Goal: Task Accomplishment & Management: Use online tool/utility

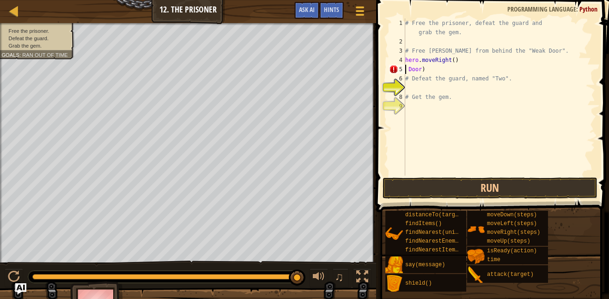
scroll to position [4, 1]
drag, startPoint x: 437, startPoint y: 73, endPoint x: 403, endPoint y: 70, distance: 34.3
click at [403, 70] on div "Door) 1 2 3 4 5 6 7 8 9 # Free the prisoner, defeat the guard and grab the gem.…" at bounding box center [491, 96] width 208 height 157
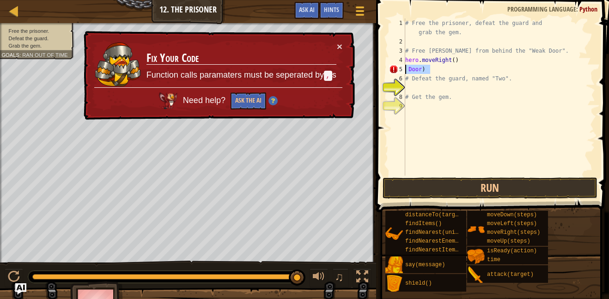
scroll to position [4, 0]
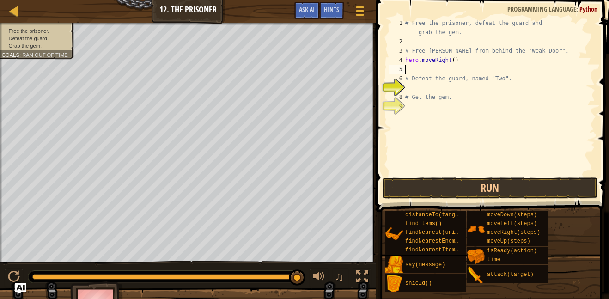
click at [412, 67] on div "# Free the prisoner, defeat the guard and grab the gem. # Free [PERSON_NAME] fr…" at bounding box center [499, 110] width 192 height 185
click at [406, 182] on button "Run" at bounding box center [489, 187] width 215 height 21
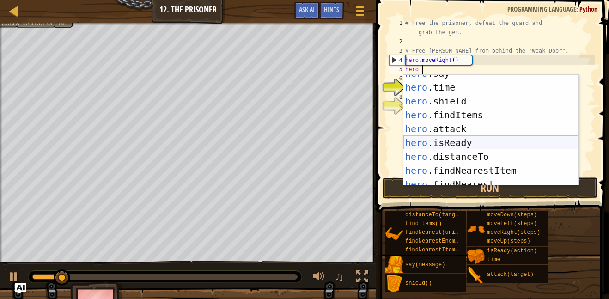
scroll to position [83, 0]
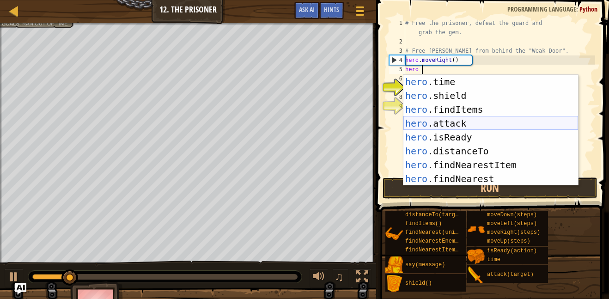
click at [426, 122] on div "hero .time press enter hero .shield press enter hero .findItems press enter her…" at bounding box center [490, 144] width 175 height 139
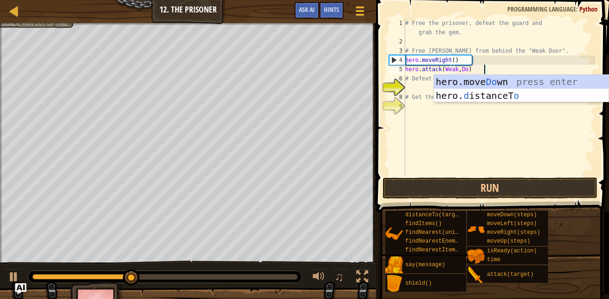
scroll to position [4, 3]
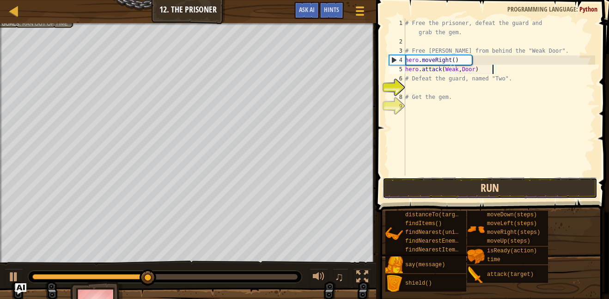
click at [500, 184] on button "Run" at bounding box center [489, 187] width 215 height 21
click at [472, 182] on button "Run" at bounding box center [489, 187] width 215 height 21
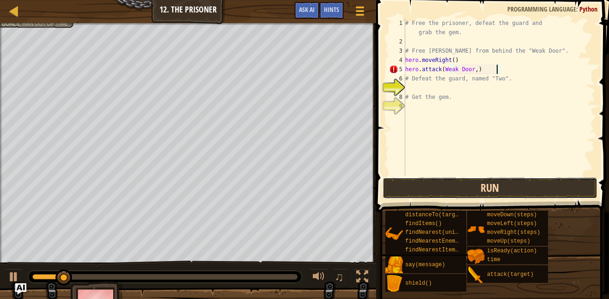
click at [495, 182] on button "Run" at bounding box center [489, 187] width 215 height 21
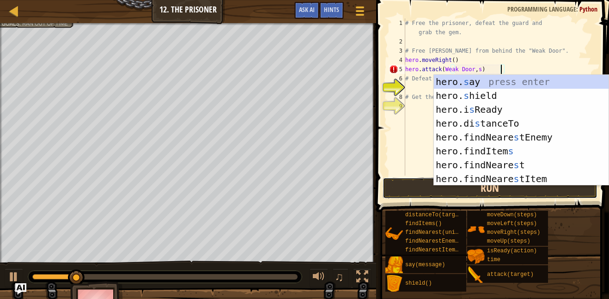
click at [411, 186] on button "Run" at bounding box center [489, 187] width 215 height 21
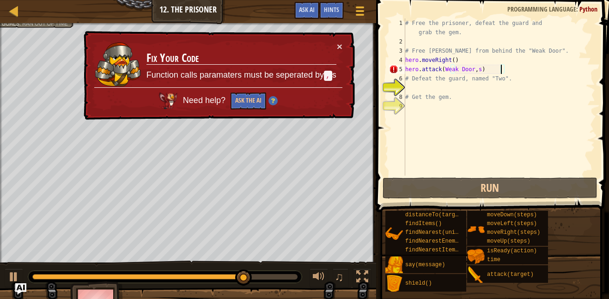
click at [458, 70] on div "# Free the prisoner, defeat the guard and grab the gem. # Free [PERSON_NAME] fr…" at bounding box center [499, 110] width 192 height 185
click at [457, 70] on div "# Free the prisoner, defeat the guard and grab the gem. # Free [PERSON_NAME] fr…" at bounding box center [499, 110] width 192 height 185
click at [457, 68] on div "# Free the prisoner, defeat the guard and grab the gem. # Free [PERSON_NAME] fr…" at bounding box center [499, 110] width 192 height 185
click at [457, 70] on div "# Free the prisoner, defeat the guard and grab the gem. # Free [PERSON_NAME] fr…" at bounding box center [499, 110] width 192 height 185
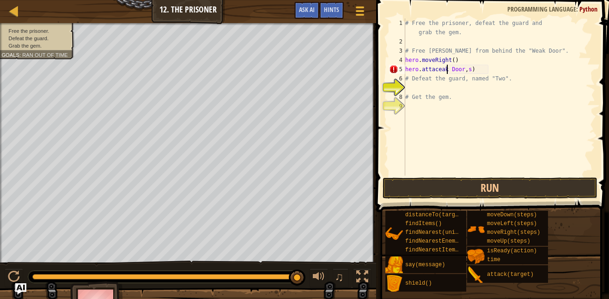
scroll to position [4, 3]
type textarea "heroeak Door,s)"
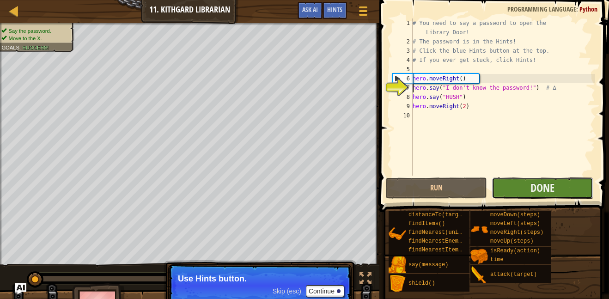
click at [531, 179] on button "Done" at bounding box center [541, 187] width 101 height 21
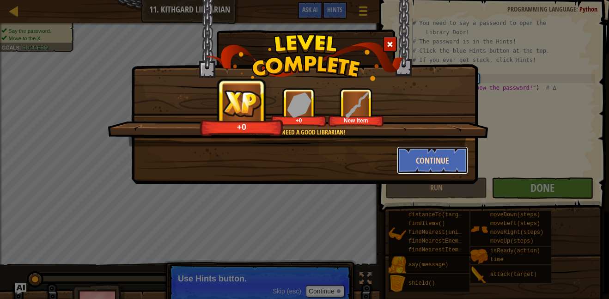
click at [445, 161] on button "Continue" at bounding box center [433, 160] width 72 height 28
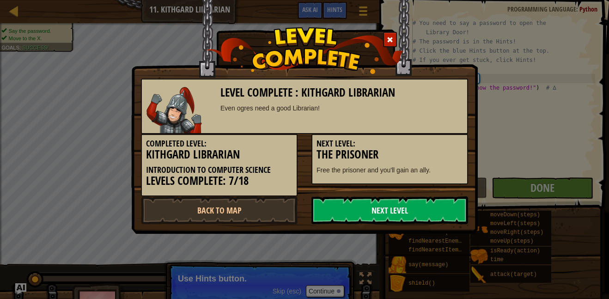
click at [425, 210] on link "Next Level" at bounding box center [389, 210] width 157 height 28
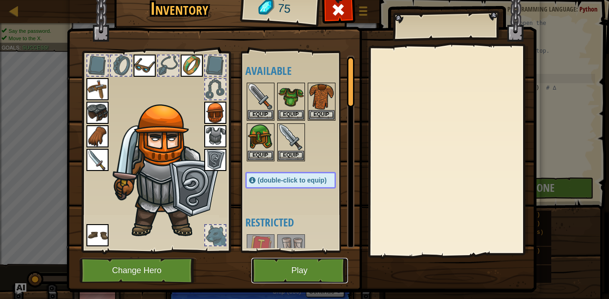
click at [308, 267] on button "Play" at bounding box center [299, 270] width 97 height 25
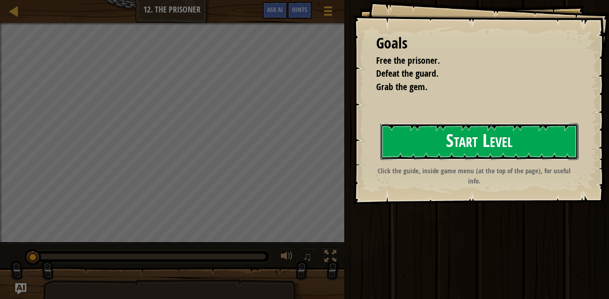
click at [401, 144] on button "Start Level" at bounding box center [479, 141] width 198 height 36
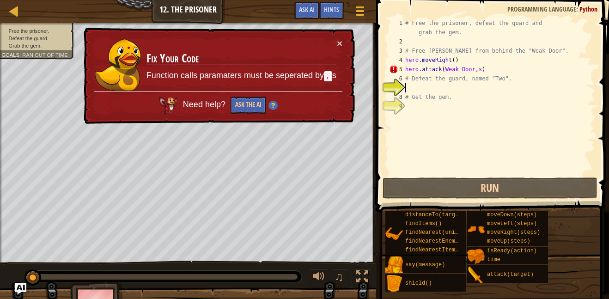
click at [446, 70] on div "# Free the prisoner, defeat the guard and grab the gem. # Free [PERSON_NAME] fr…" at bounding box center [499, 110] width 192 height 185
click at [457, 69] on div "# Free the prisoner, defeat the guard and grab the gem. # Free [PERSON_NAME] fr…" at bounding box center [499, 110] width 192 height 185
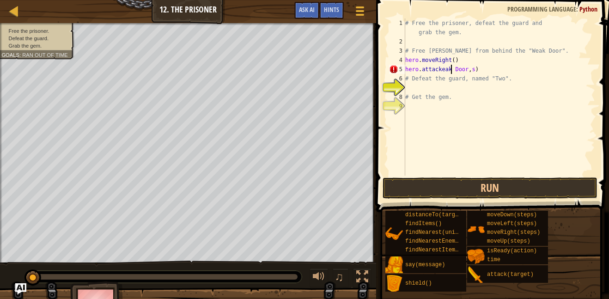
click at [428, 69] on div "# Free the prisoner, defeat the guard and grab the gem. # Free [PERSON_NAME] fr…" at bounding box center [499, 110] width 192 height 185
click at [429, 70] on div "# Free the prisoner, defeat the guard and grab the gem. # Free [PERSON_NAME] fr…" at bounding box center [499, 110] width 192 height 185
drag, startPoint x: 459, startPoint y: 68, endPoint x: 405, endPoint y: 68, distance: 54.0
click at [405, 68] on div "# Free the prisoner, defeat the guard and grab the gem. # Free [PERSON_NAME] fr…" at bounding box center [499, 110] width 192 height 185
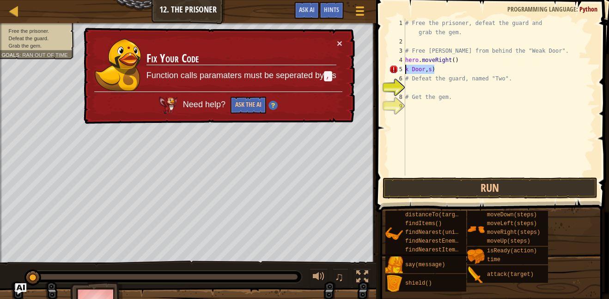
drag, startPoint x: 432, startPoint y: 69, endPoint x: 386, endPoint y: 70, distance: 46.2
click at [386, 70] on div "k Door,s) 1 2 3 4 5 6 7 8 9 # Free the prisoner, defeat the guard and grab the …" at bounding box center [491, 124] width 236 height 239
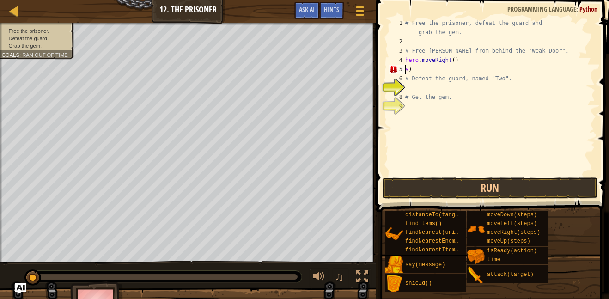
scroll to position [4, 0]
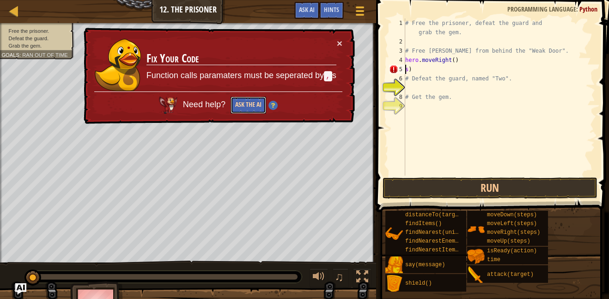
click at [254, 109] on button "Ask the AI" at bounding box center [248, 106] width 36 height 18
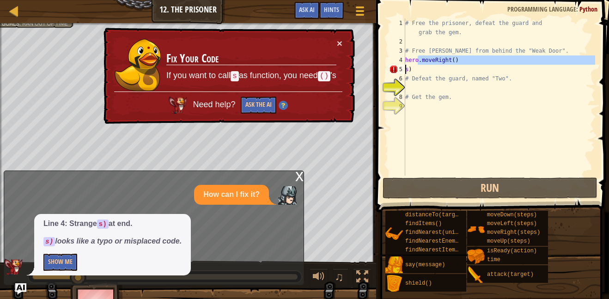
drag, startPoint x: 418, startPoint y: 64, endPoint x: 403, endPoint y: 70, distance: 15.8
click at [403, 70] on div "s) 1 2 3 4 5 6 7 8 9 # Free the prisoner, defeat the guard and grab the gem. # …" at bounding box center [491, 96] width 208 height 157
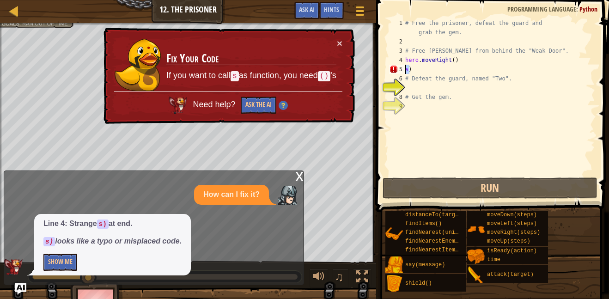
drag, startPoint x: 410, startPoint y: 69, endPoint x: 399, endPoint y: 72, distance: 11.4
click at [399, 72] on div "hero.moveRight() s) 1 2 3 4 5 6 7 8 9 # Free the prisoner, defeat the guard and…" at bounding box center [491, 96] width 208 height 157
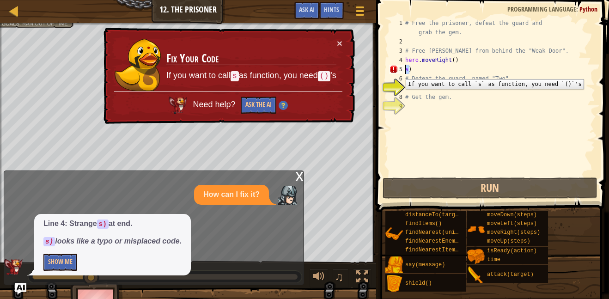
type textarea ")"
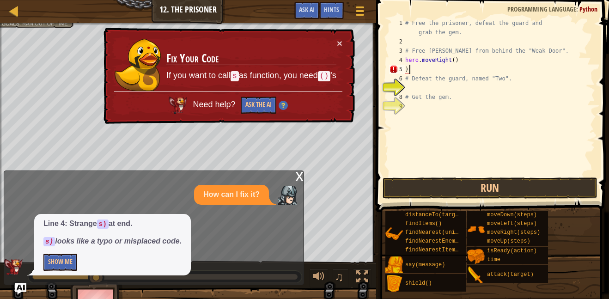
click at [410, 69] on div "# Free the prisoner, defeat the guard and grab the gem. # Free [PERSON_NAME] fr…" at bounding box center [499, 110] width 192 height 185
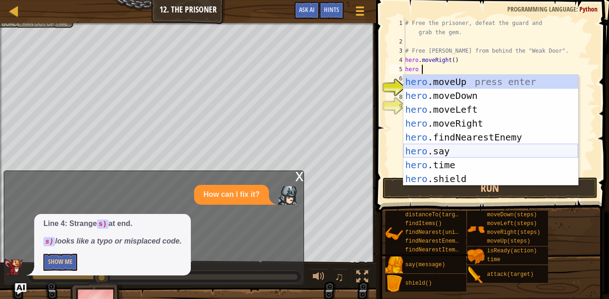
scroll to position [83, 0]
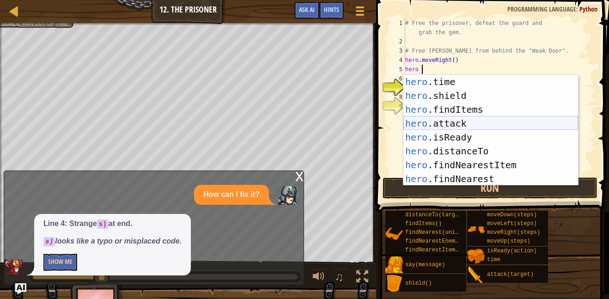
click at [454, 120] on div "hero .time press enter hero .shield press enter hero .findItems press enter her…" at bounding box center [490, 144] width 175 height 139
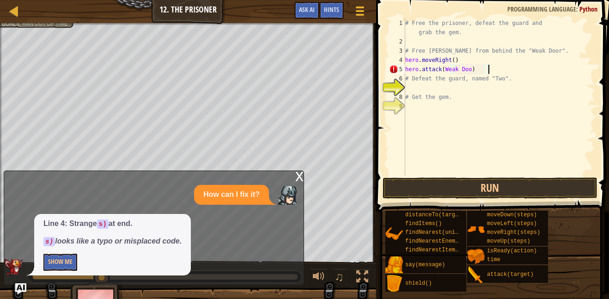
scroll to position [4, 3]
click at [463, 184] on button "Run" at bounding box center [489, 187] width 215 height 21
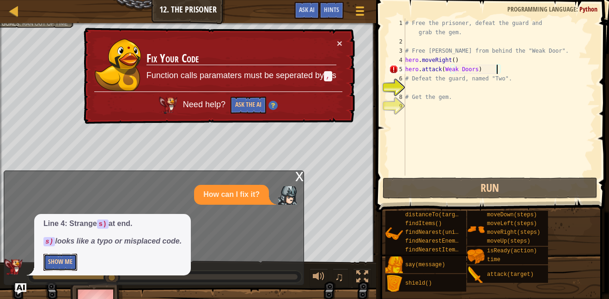
click at [67, 261] on button "Show Me" at bounding box center [60, 262] width 34 height 17
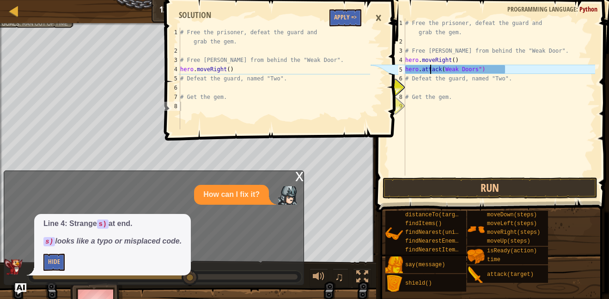
click at [432, 67] on div "# Free the prisoner, defeat the guard and grab the gem. # Free [PERSON_NAME] fr…" at bounding box center [499, 110] width 192 height 185
click at [480, 69] on div "# Free the prisoner, defeat the guard and grab the gem. # Free [PERSON_NAME] fr…" at bounding box center [499, 110] width 192 height 185
click at [494, 68] on div "# Free the prisoner, defeat the guard and grab the gem. # Free [PERSON_NAME] fr…" at bounding box center [499, 110] width 192 height 185
click at [507, 69] on div "# Free the prisoner, defeat the guard and grab the gem. # Free [PERSON_NAME] fr…" at bounding box center [499, 110] width 192 height 185
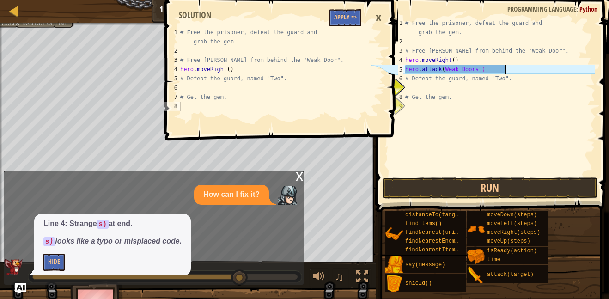
click at [502, 69] on div "# Free the prisoner, defeat the guard and grab the gem. # Free [PERSON_NAME] fr…" at bounding box center [499, 110] width 192 height 185
click at [497, 70] on div "# Free the prisoner, defeat the guard and grab the gem. # Free [PERSON_NAME] fr…" at bounding box center [499, 110] width 192 height 185
click at [492, 70] on div "# Free the prisoner, defeat the guard and grab the gem. # Free [PERSON_NAME] fr…" at bounding box center [499, 110] width 192 height 185
click at [484, 69] on div "# Free the prisoner, defeat the guard and grab the gem. # Free [PERSON_NAME] fr…" at bounding box center [499, 110] width 192 height 185
type textarea "hero.attack(Weak Doors")"
